Goal: Task Accomplishment & Management: Manage account settings

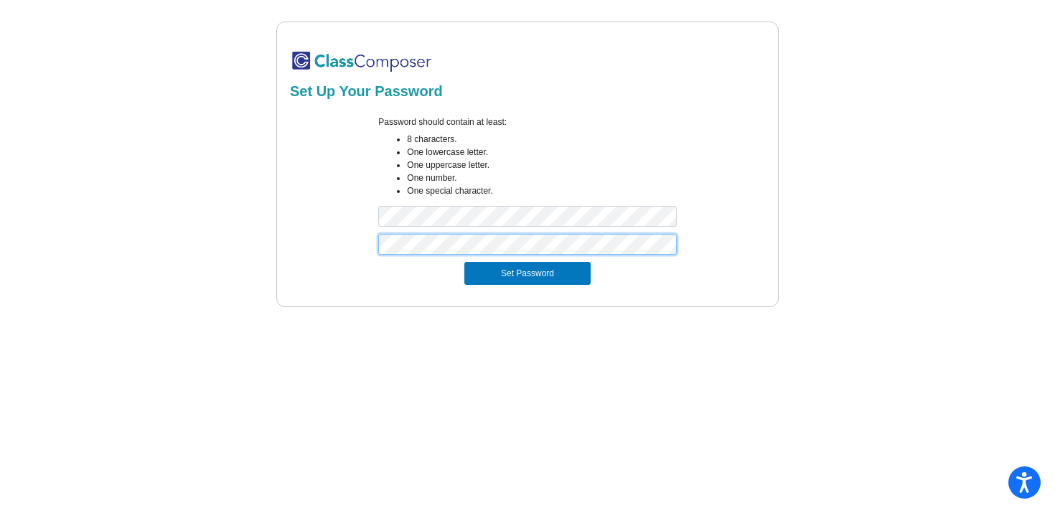
click at [464, 262] on button "Set Password" at bounding box center [527, 273] width 126 height 23
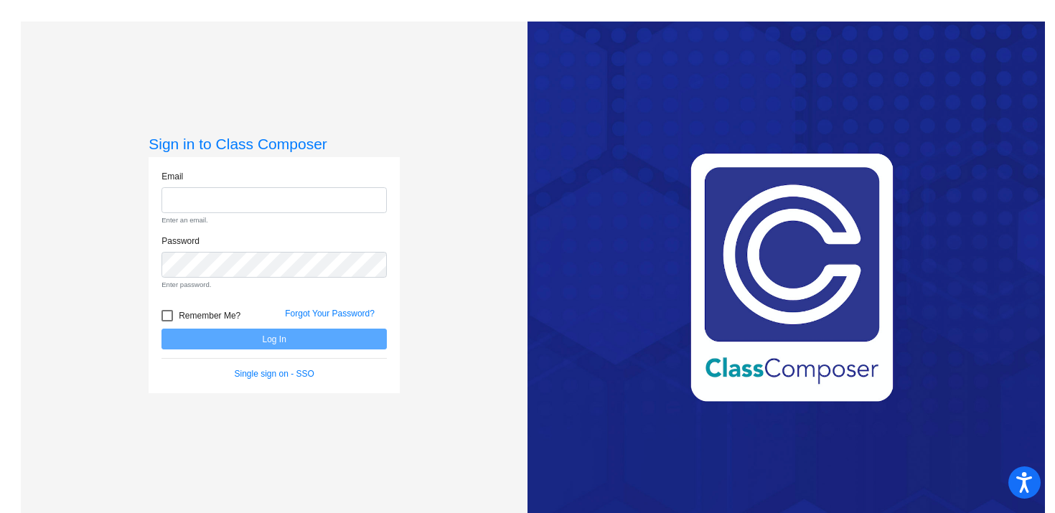
click at [200, 191] on input "email" at bounding box center [274, 200] width 225 height 27
type input "[EMAIL_ADDRESS][PERSON_NAME][DOMAIN_NAME]"
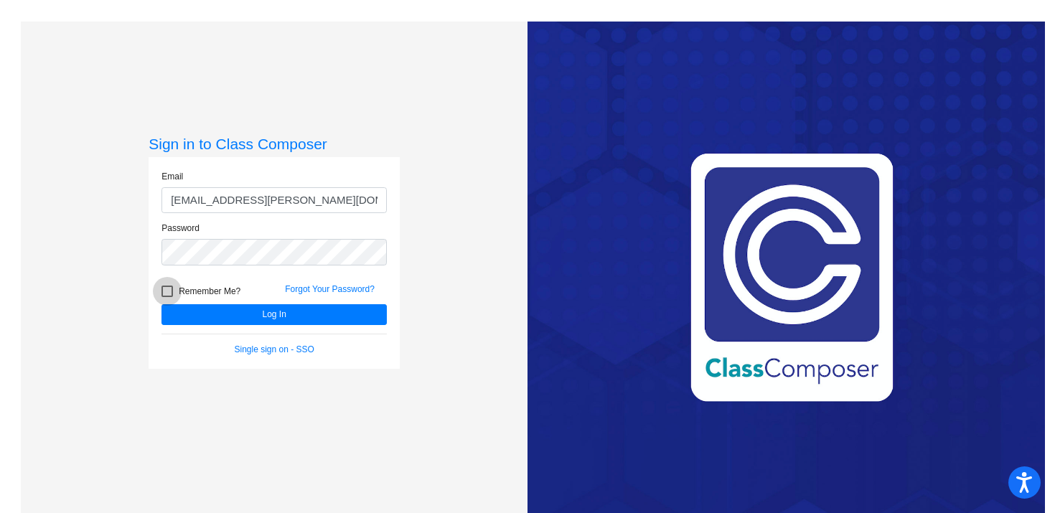
click at [169, 289] on div at bounding box center [167, 291] width 11 height 11
click at [167, 297] on input "Remember Me?" at bounding box center [167, 297] width 1 height 1
checkbox input "true"
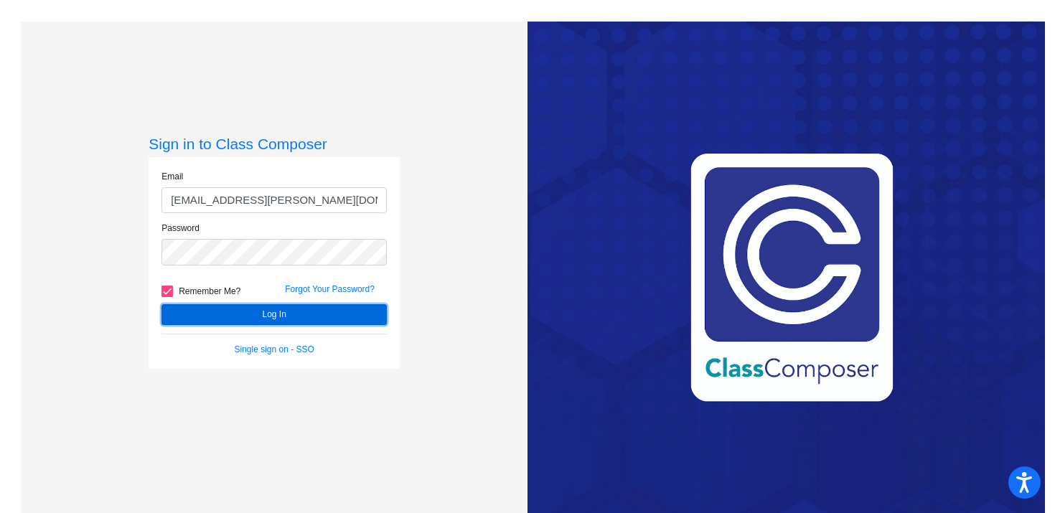
click at [246, 310] on button "Log In" at bounding box center [274, 314] width 225 height 21
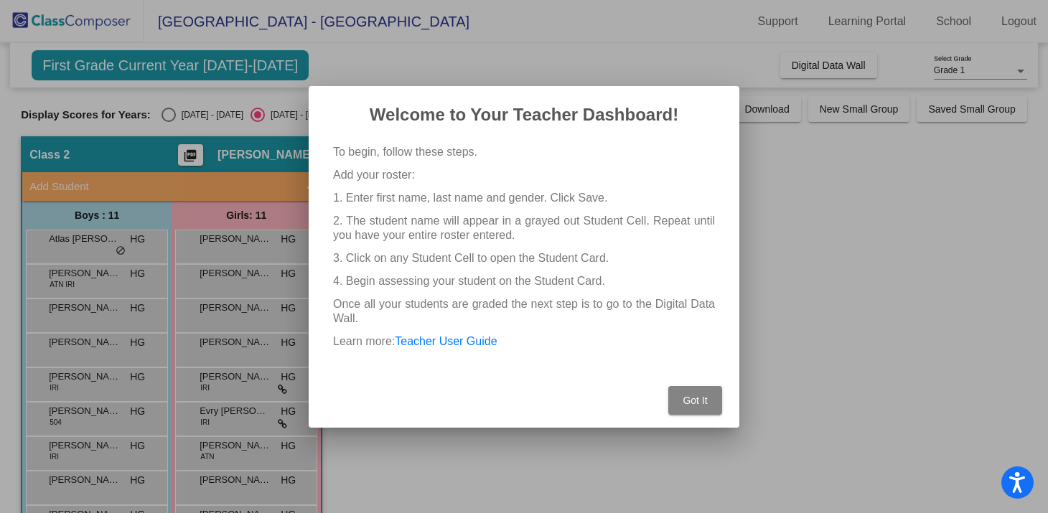
click at [691, 391] on button "Got It" at bounding box center [695, 400] width 54 height 29
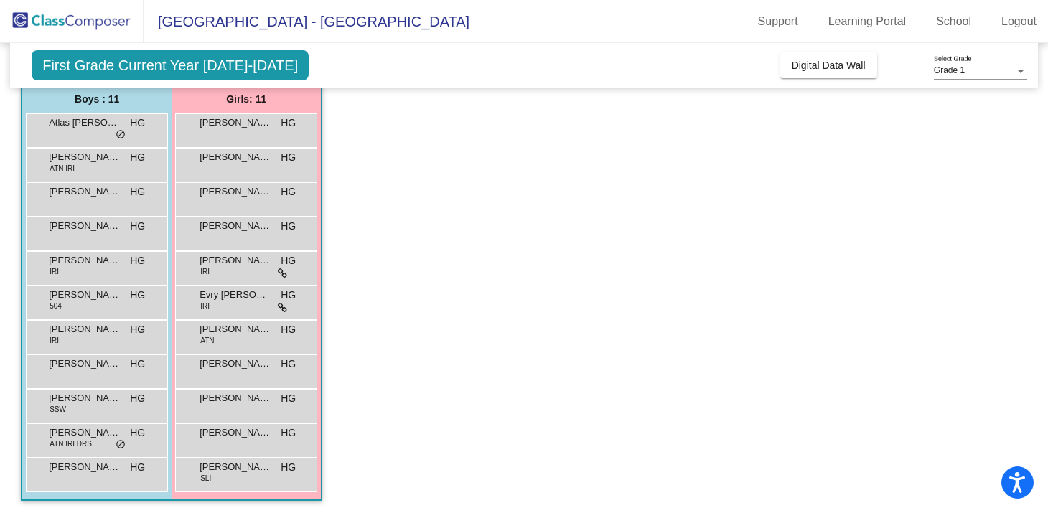
scroll to position [118, 0]
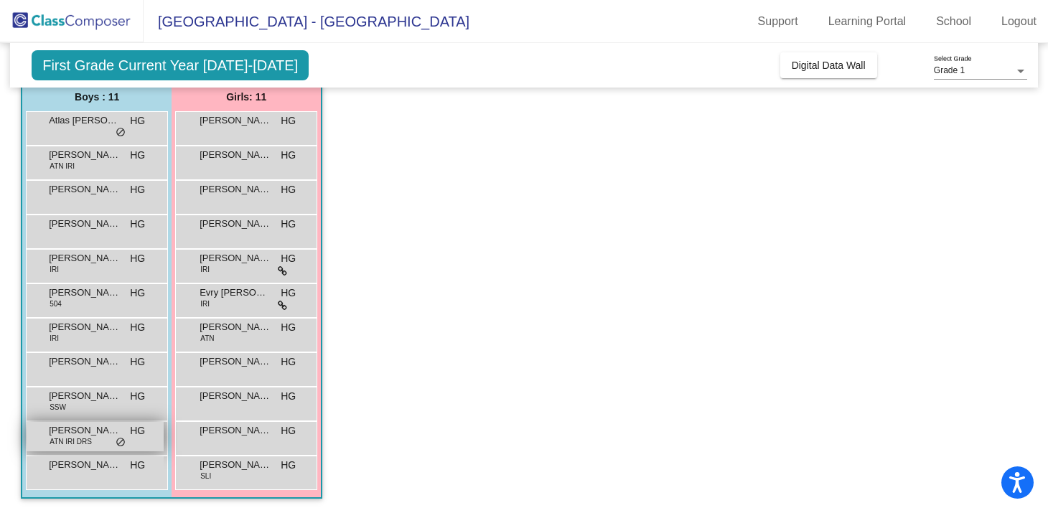
click at [119, 442] on span "do_not_disturb_alt" at bounding box center [121, 442] width 10 height 11
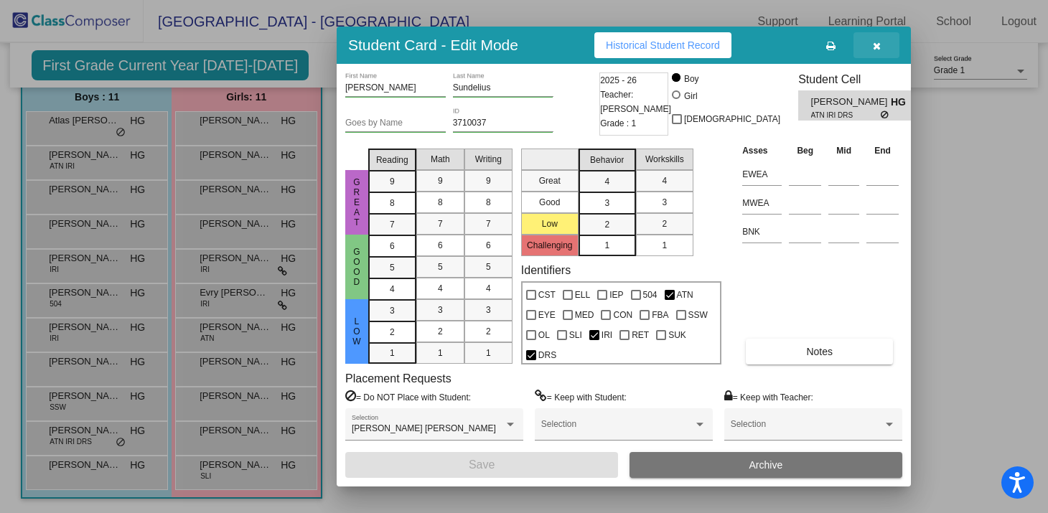
click at [879, 51] on button "button" at bounding box center [877, 45] width 46 height 26
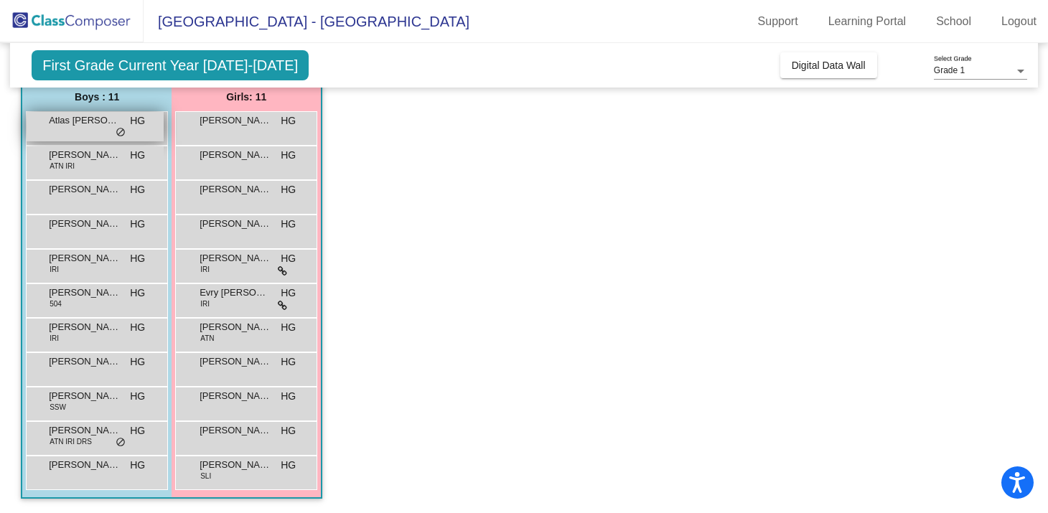
click at [119, 138] on span "do_not_disturb_alt" at bounding box center [121, 132] width 10 height 11
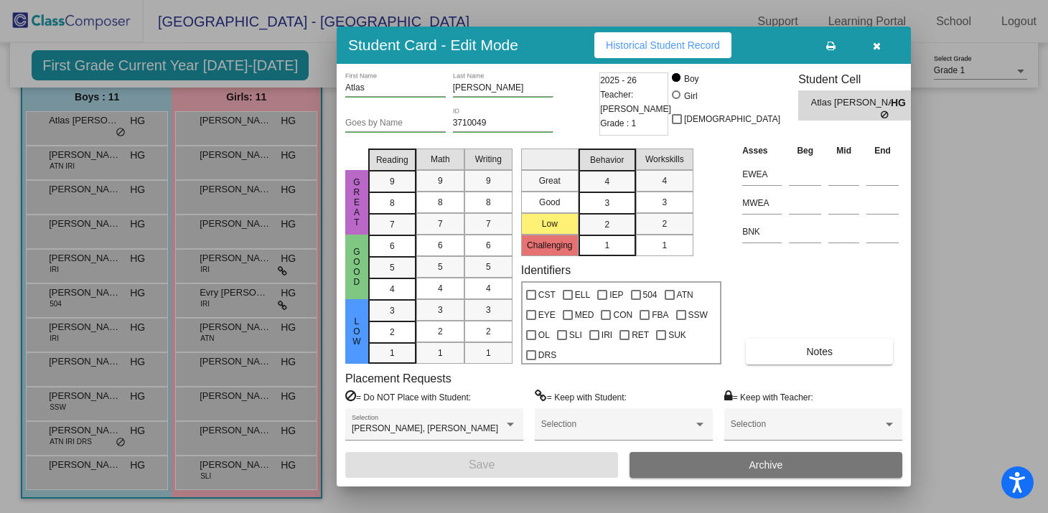
click at [875, 50] on icon "button" at bounding box center [877, 46] width 8 height 10
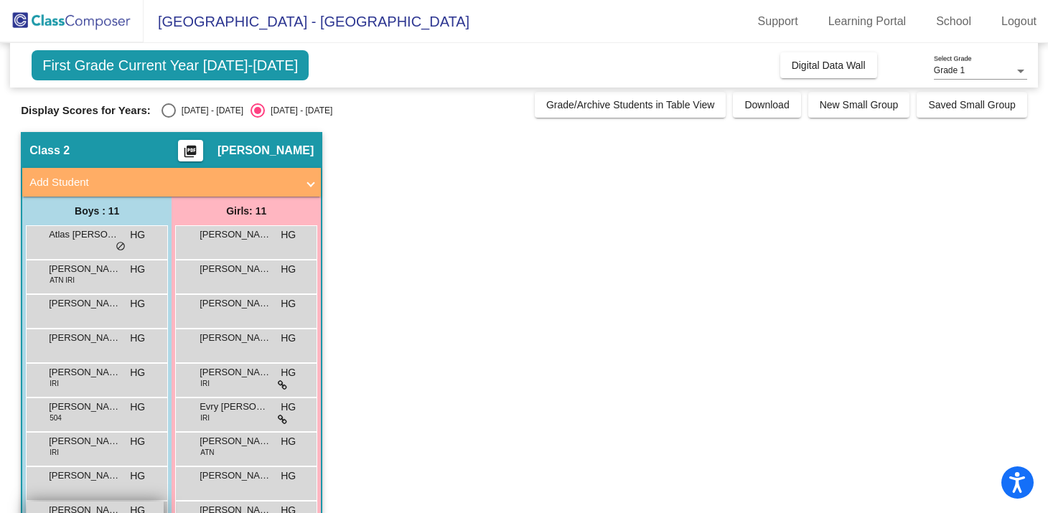
scroll to position [0, 0]
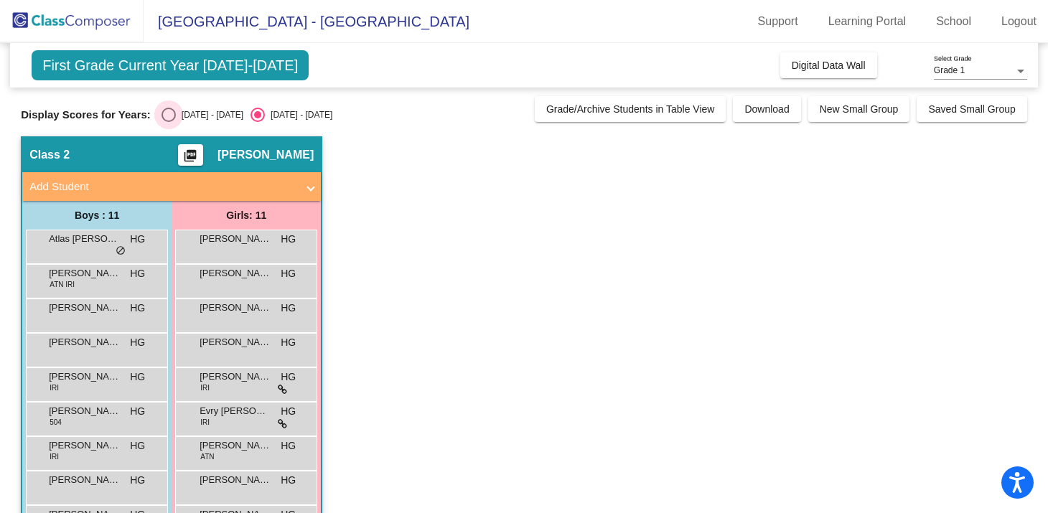
click at [165, 118] on div "Select an option" at bounding box center [169, 115] width 14 height 14
click at [168, 122] on input "[DATE] - [DATE]" at bounding box center [168, 122] width 1 height 1
radio input "true"
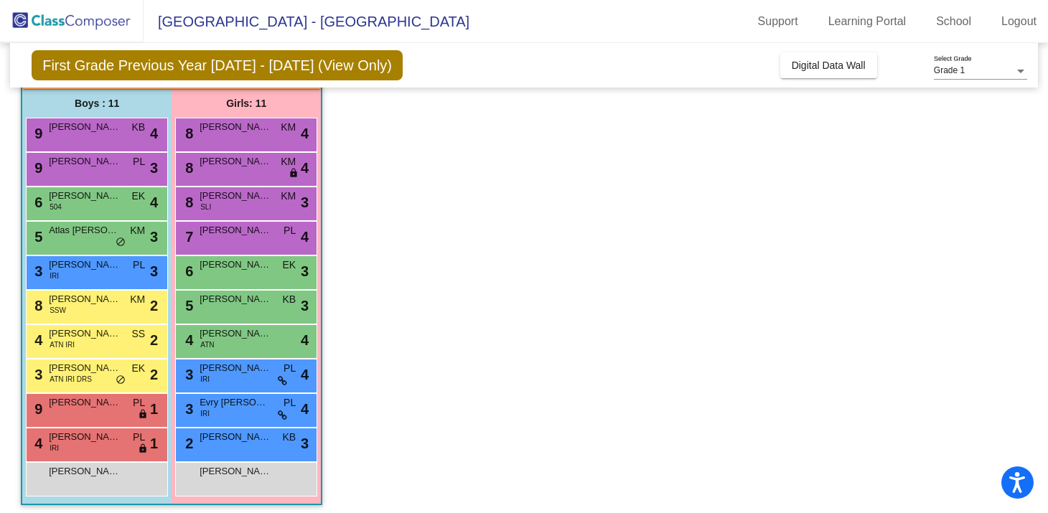
scroll to position [118, 0]
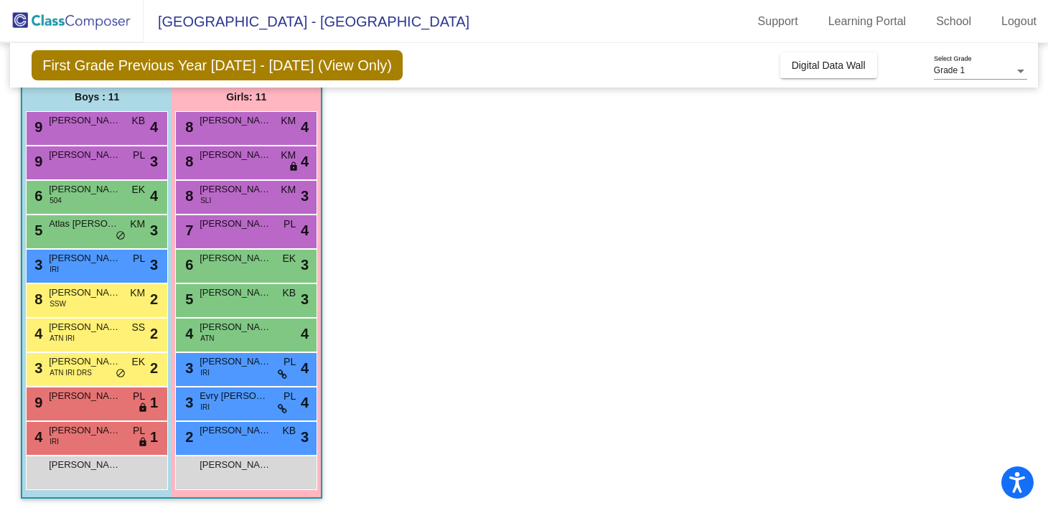
click at [425, 385] on app-classroom "Class 2 picture_as_pdf [PERSON_NAME] Add Student First Name Last Name Student I…" at bounding box center [524, 265] width 1006 height 495
click at [121, 230] on span "do_not_disturb_alt" at bounding box center [121, 235] width 10 height 11
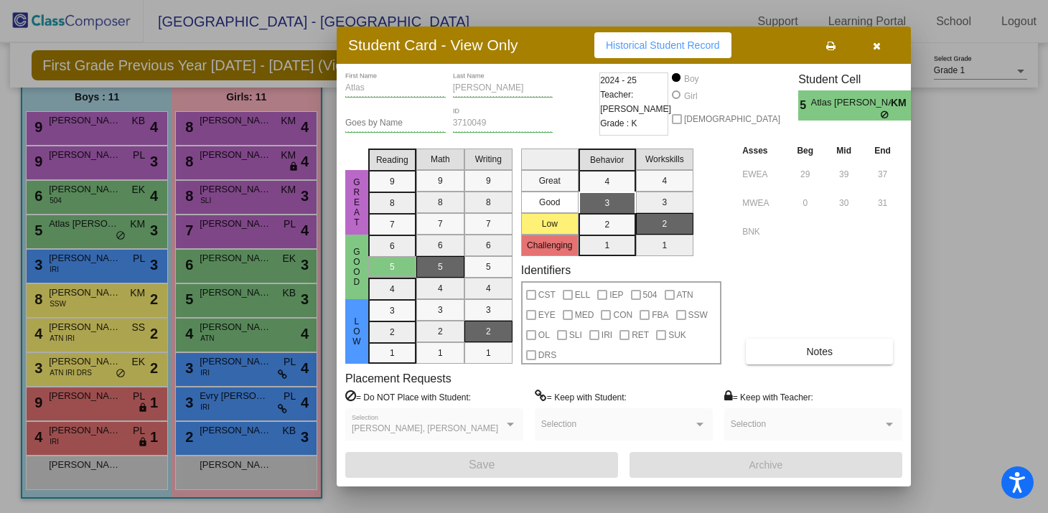
click at [879, 49] on icon "button" at bounding box center [877, 46] width 8 height 10
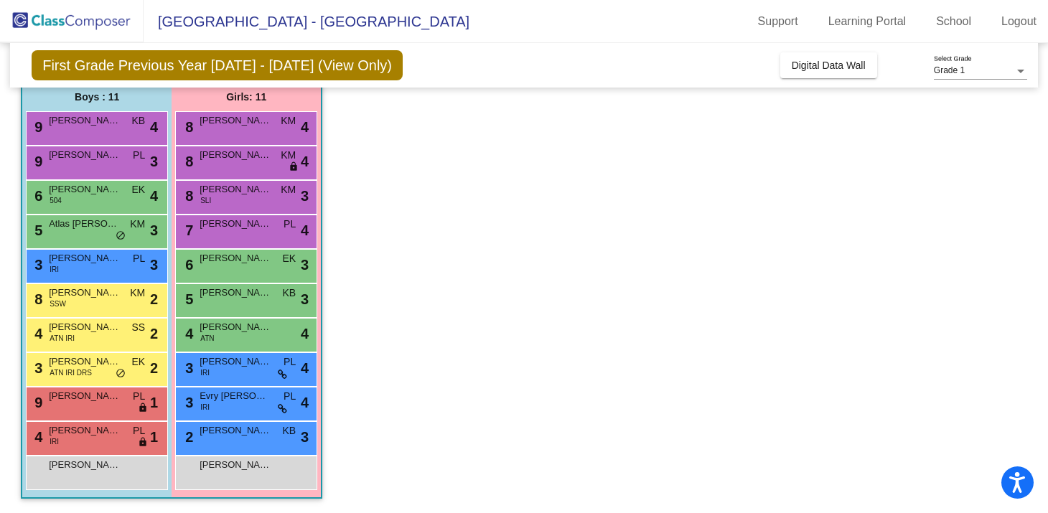
click at [516, 291] on app-classroom "Class 2 picture_as_pdf [PERSON_NAME] Add Student First Name Last Name Student I…" at bounding box center [524, 265] width 1006 height 495
